Goal: Task Accomplishment & Management: Complete application form

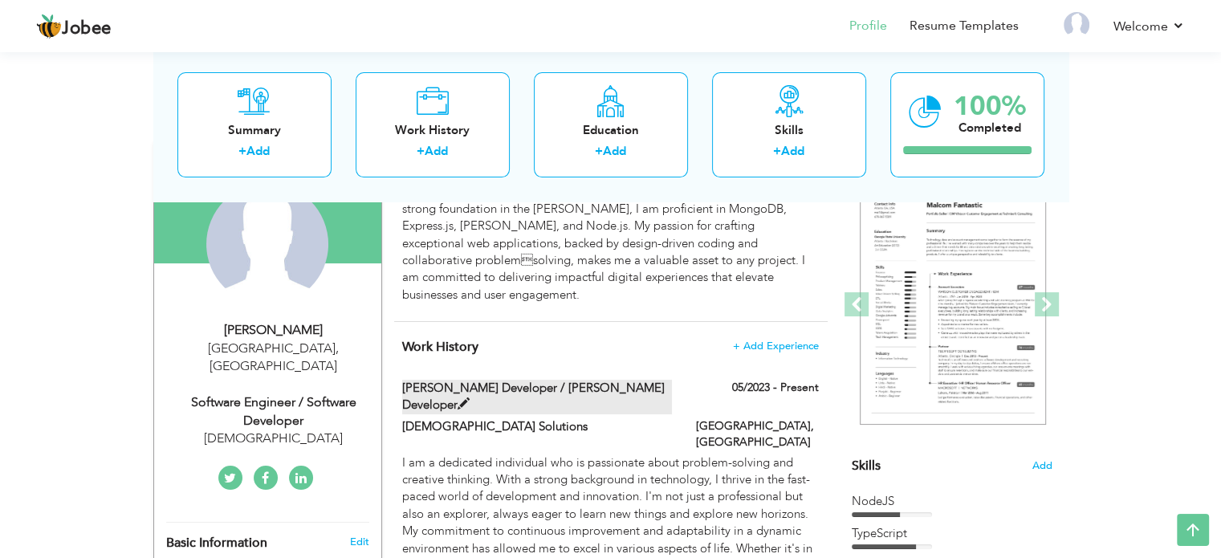
click at [610, 380] on label "[PERSON_NAME] Developer / [PERSON_NAME] Developer" at bounding box center [537, 397] width 270 height 35
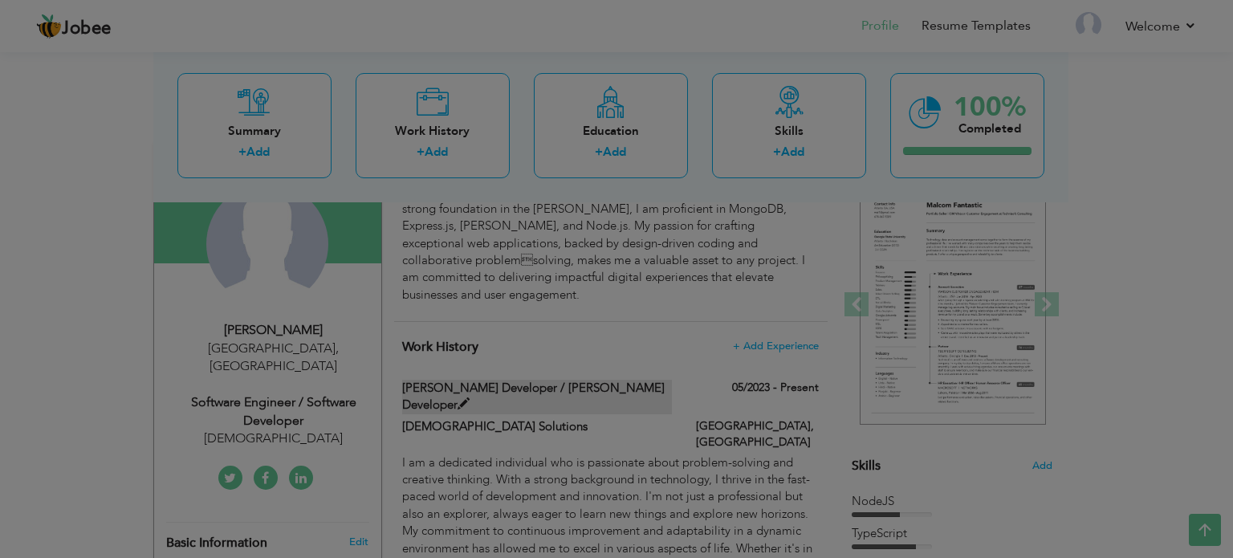
type input "[PERSON_NAME] Developer / [PERSON_NAME] Developer"
type input "[DEMOGRAPHIC_DATA] Solutions"
type input "05/2023"
type input "[GEOGRAPHIC_DATA]"
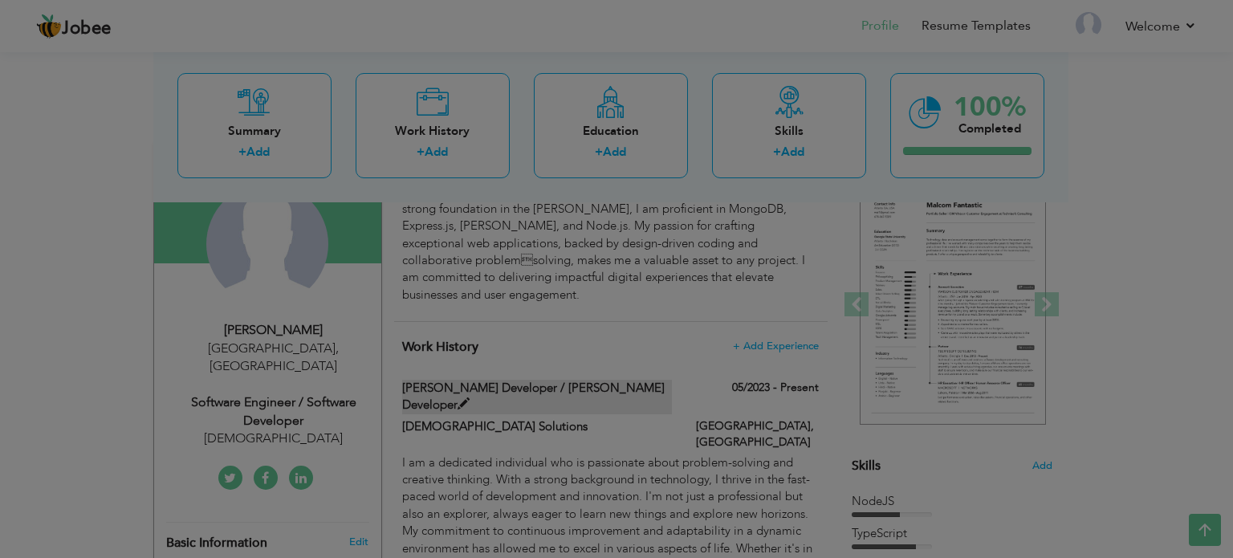
checkbox input "true"
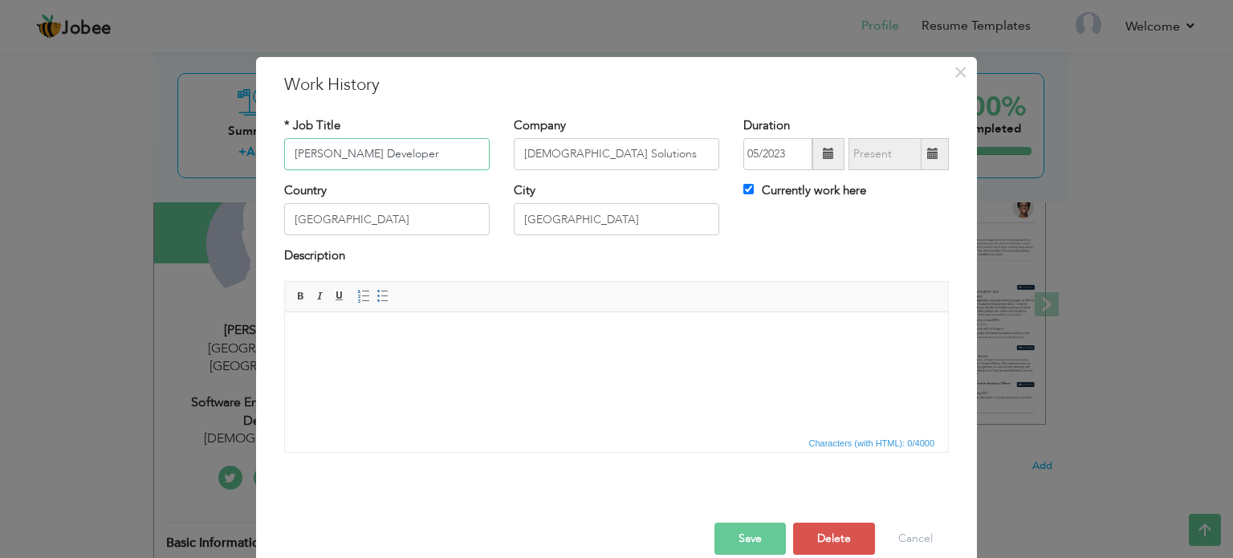
type input "[PERSON_NAME] Developer"
click at [731, 535] on button "Save" at bounding box center [749, 538] width 71 height 32
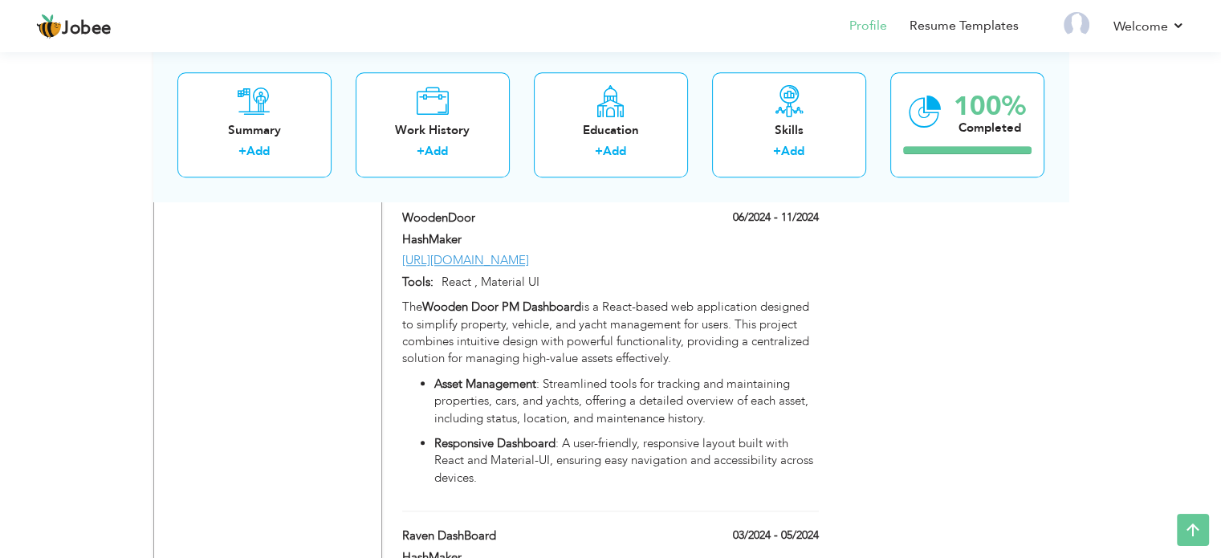
scroll to position [1328, 0]
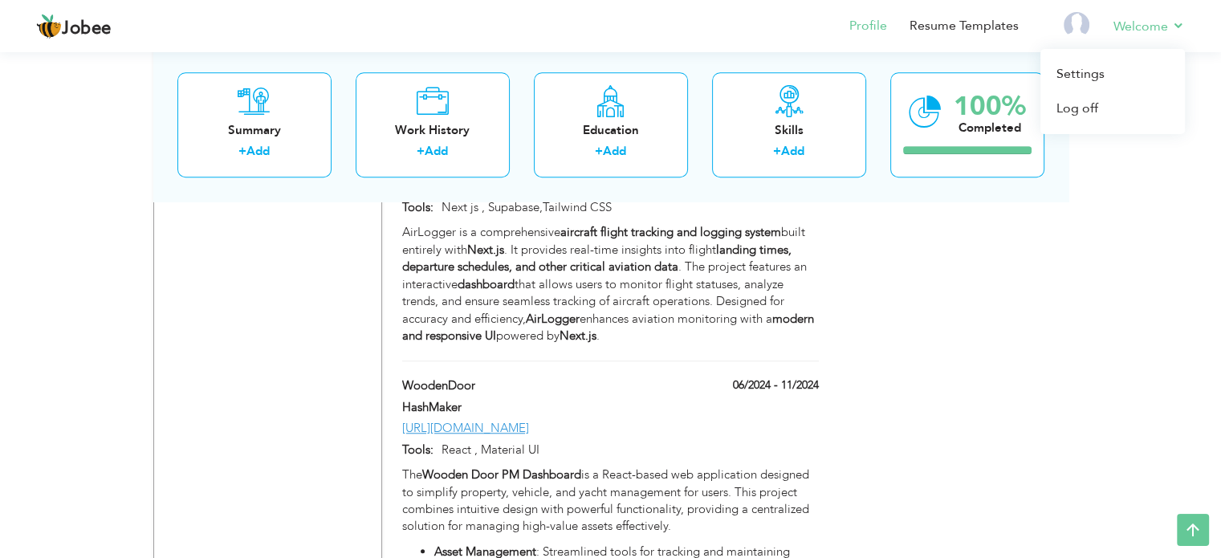
click at [1102, 25] on li "Welcome Settings Log off" at bounding box center [1138, 27] width 94 height 43
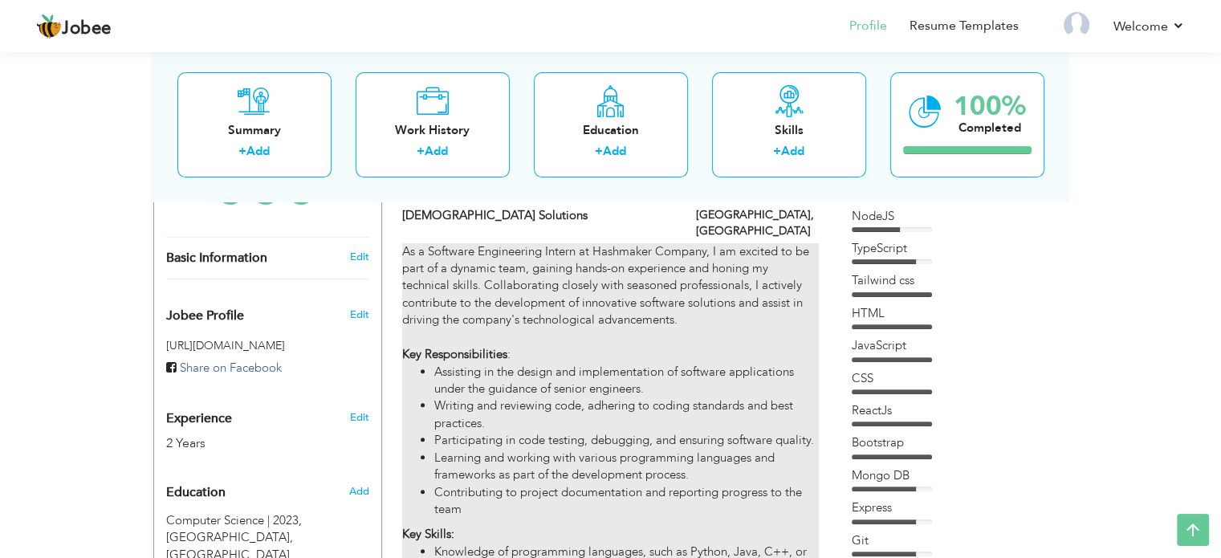
scroll to position [44, 0]
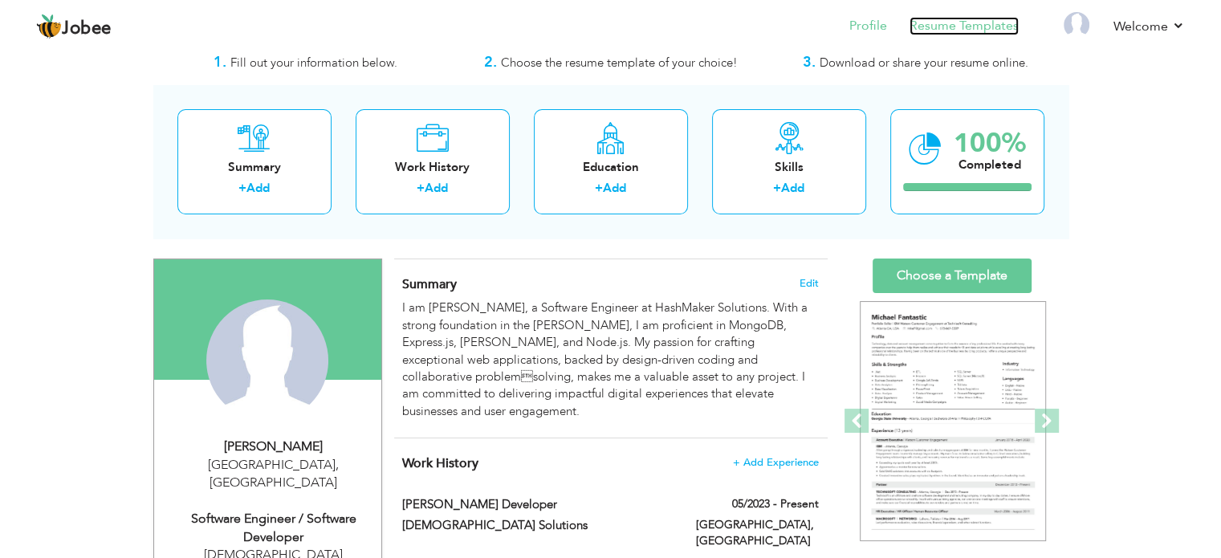
click at [944, 35] on link "Resume Templates" at bounding box center [963, 26] width 109 height 18
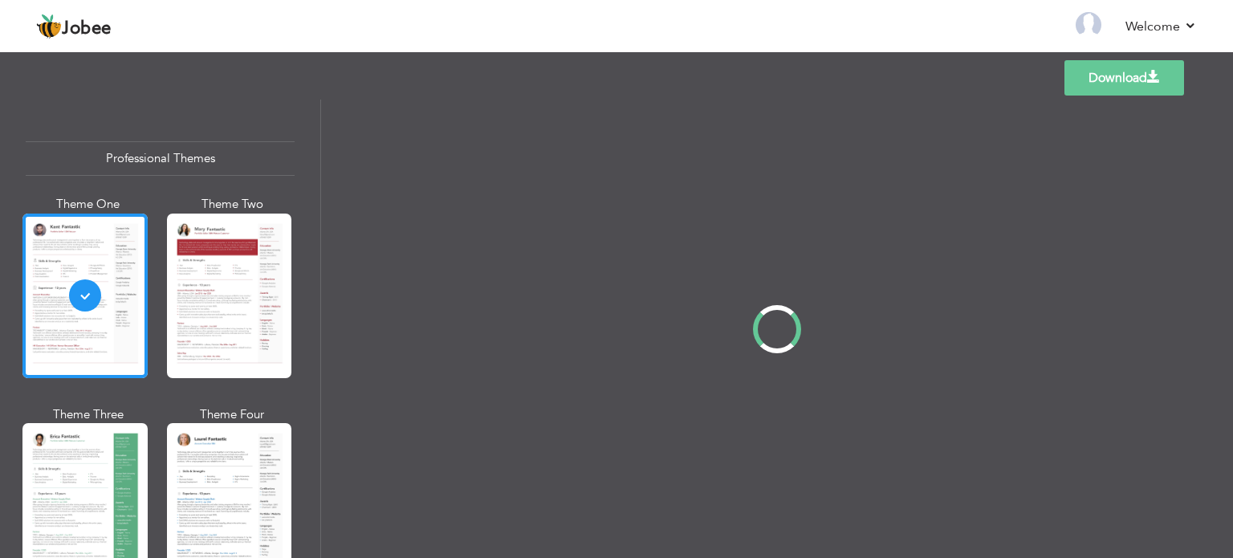
click at [230, 270] on div at bounding box center [229, 295] width 125 height 165
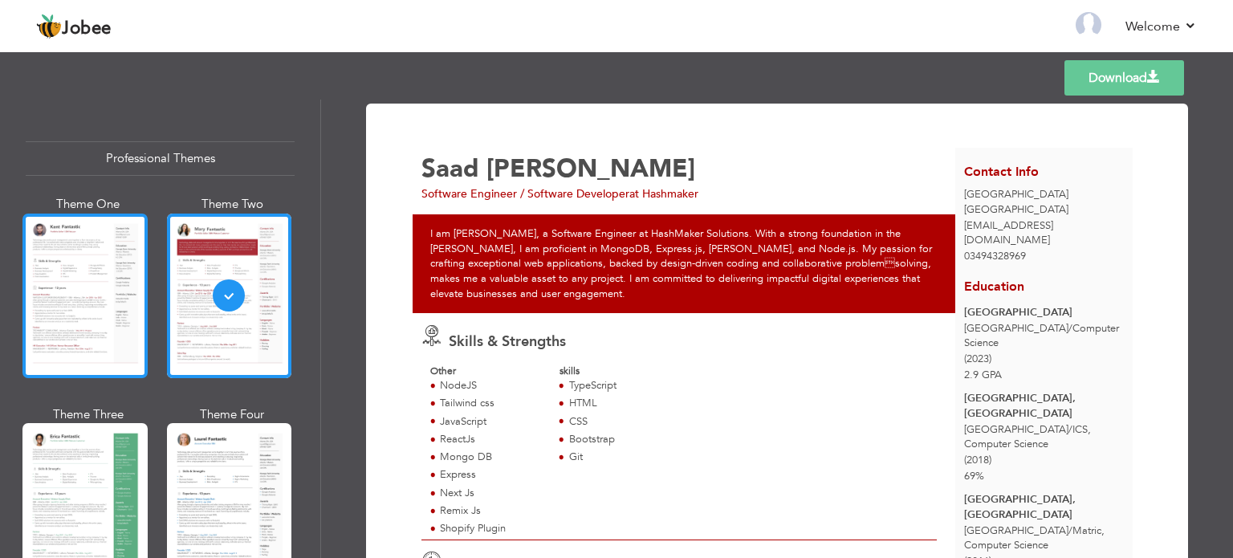
click at [87, 285] on div at bounding box center [84, 295] width 125 height 165
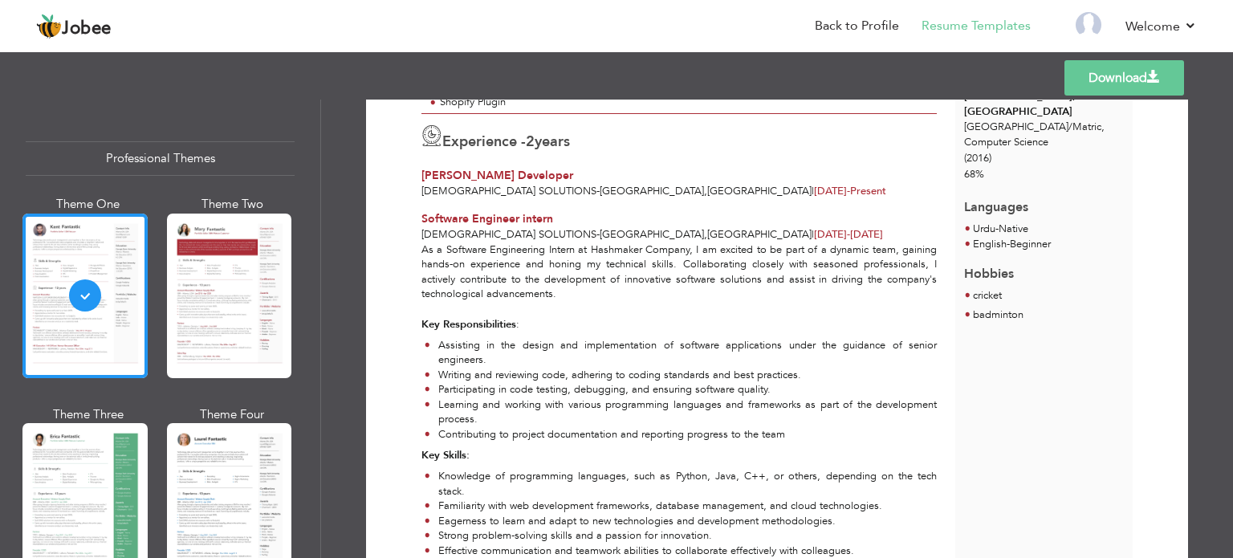
scroll to position [259, 0]
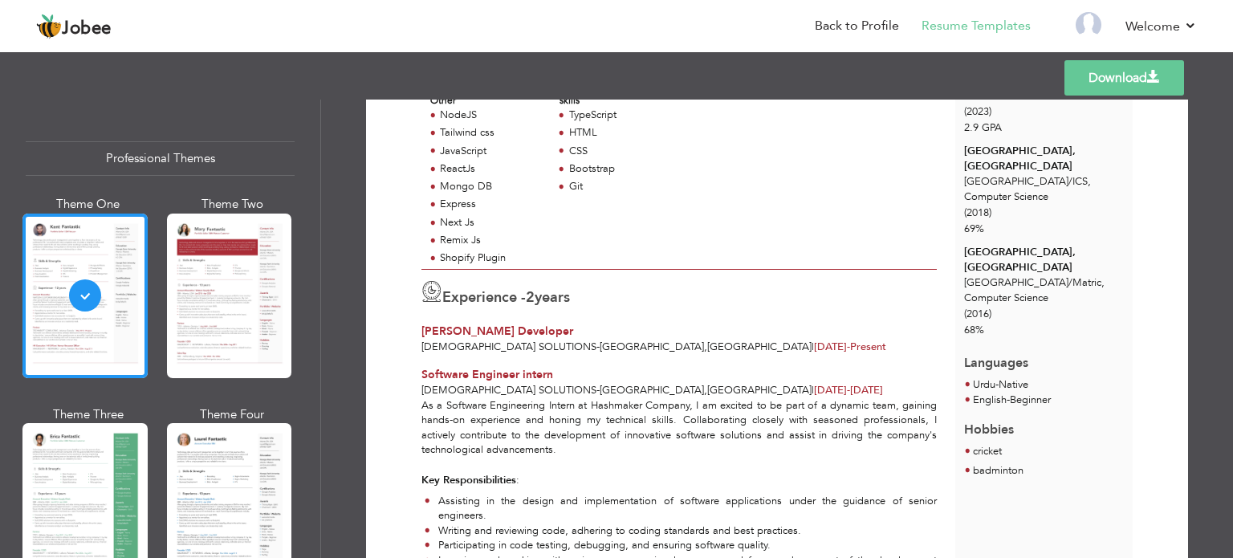
click at [1108, 81] on link "Download" at bounding box center [1124, 77] width 120 height 35
